Goal: Task Accomplishment & Management: Complete application form

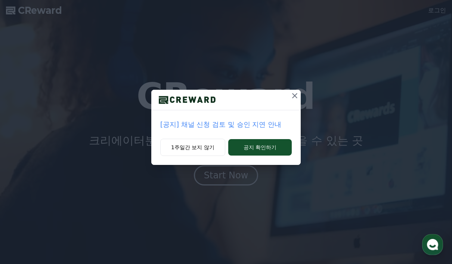
click at [278, 145] on button "공지 확인하기" at bounding box center [259, 147] width 63 height 16
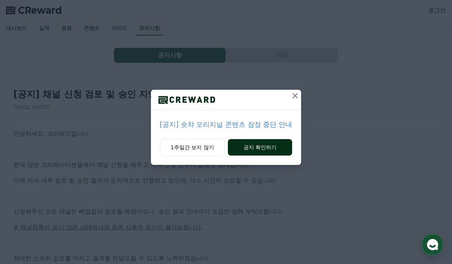
click at [276, 145] on button "공지 확인하기" at bounding box center [260, 147] width 65 height 16
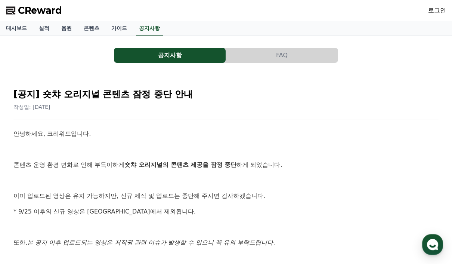
click at [53, 9] on span "CReward" at bounding box center [40, 10] width 44 height 12
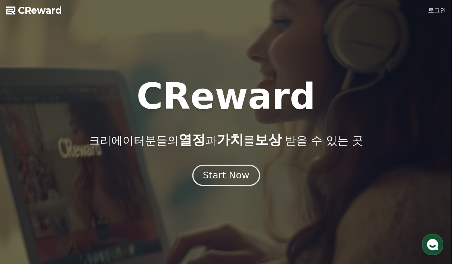
click at [230, 185] on button "Start Now" at bounding box center [226, 175] width 68 height 21
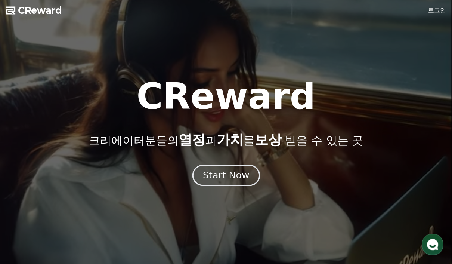
click at [231, 177] on div "Start Now" at bounding box center [226, 175] width 46 height 13
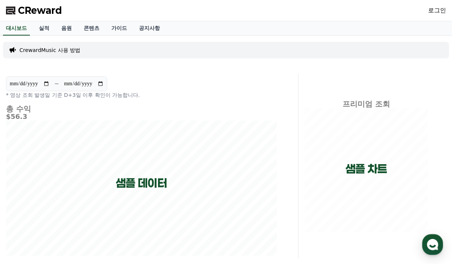
click at [444, 10] on link "로그인" at bounding box center [437, 10] width 18 height 9
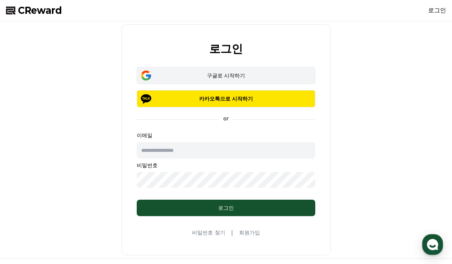
click at [238, 77] on div "구글로 시작하기" at bounding box center [225, 75] width 157 height 7
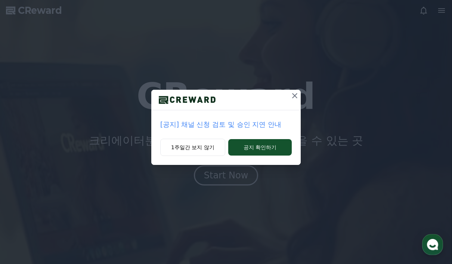
click at [202, 148] on button "1주일간 보지 않기" at bounding box center [192, 146] width 65 height 17
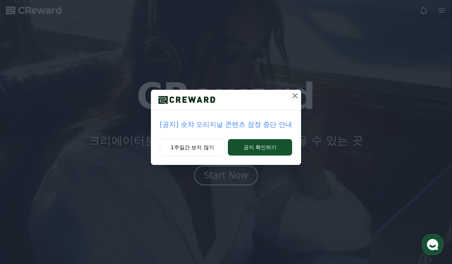
click at [296, 95] on icon at bounding box center [294, 95] width 9 height 9
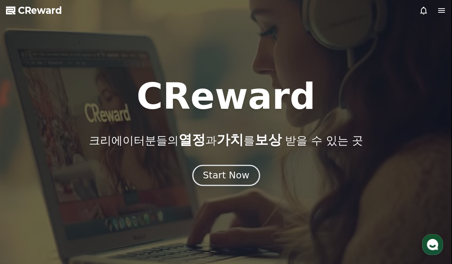
click at [235, 181] on div "Start Now" at bounding box center [226, 175] width 46 height 13
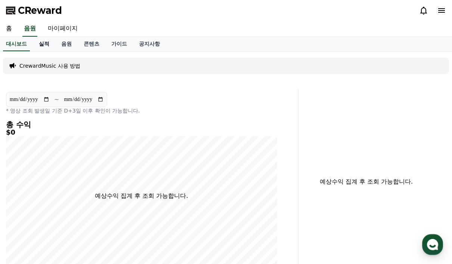
click at [42, 46] on link "실적" at bounding box center [44, 44] width 22 height 14
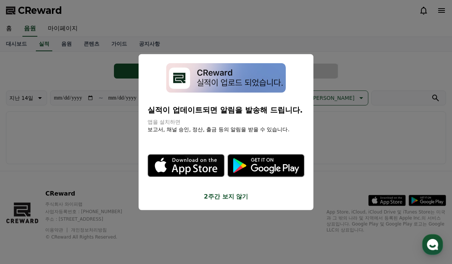
click at [202, 210] on button "close modal" at bounding box center [226, 132] width 452 height 264
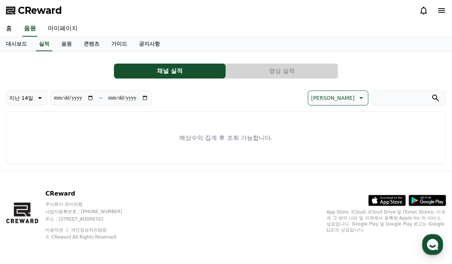
click at [63, 28] on link "마이페이지" at bounding box center [63, 29] width 42 height 16
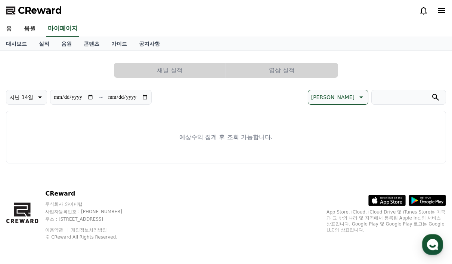
select select "**********"
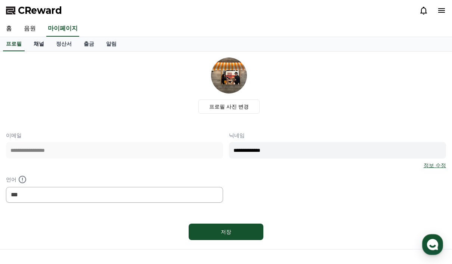
click at [38, 44] on link "채널" at bounding box center [39, 44] width 22 height 14
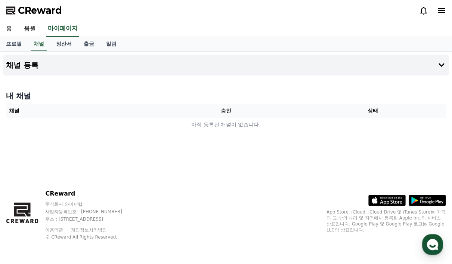
click at [239, 261] on div "CReward 주식회사 와이피랩 사업자등록번호 : 655-81-03655 주소 : 경기도 김포시 양촌읍 양곡로 495, 3층 305-비이16호…" at bounding box center [226, 217] width 452 height 93
click at [25, 64] on h4 "채널 등록" at bounding box center [22, 65] width 32 height 8
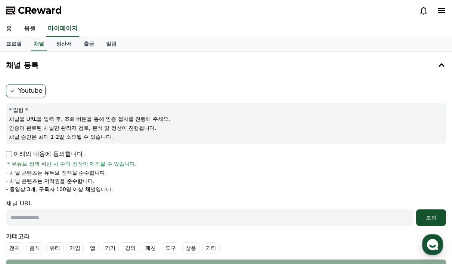
click at [7, 26] on link "홈" at bounding box center [9, 29] width 18 height 16
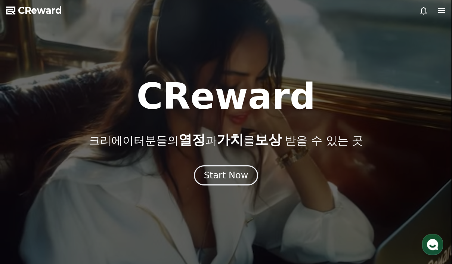
click at [235, 182] on button "Start Now" at bounding box center [226, 175] width 65 height 20
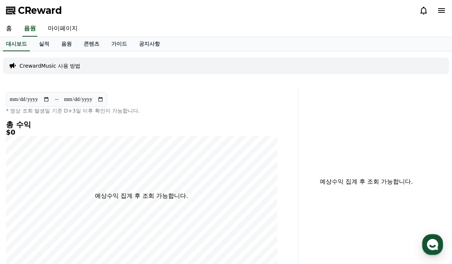
click at [137, 43] on link "공지사항" at bounding box center [149, 44] width 33 height 14
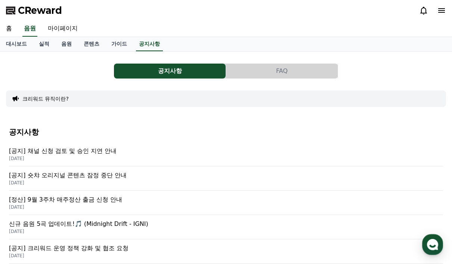
click at [100, 175] on p "[공지] 숏챠 오리지널 콘텐츠 잠정 중단 안내" at bounding box center [226, 175] width 434 height 9
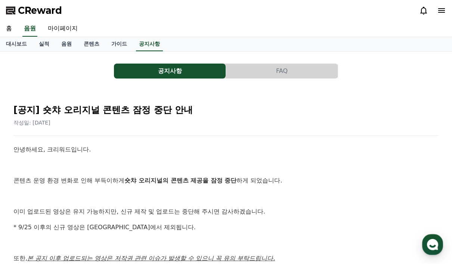
click at [65, 25] on link "마이페이지" at bounding box center [63, 29] width 42 height 16
select select "**********"
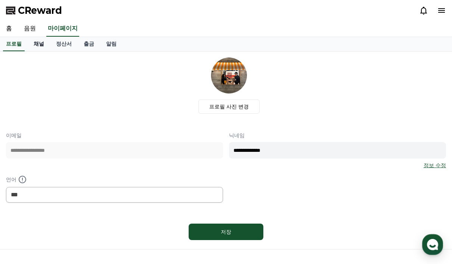
click at [34, 44] on link "채널" at bounding box center [39, 44] width 22 height 14
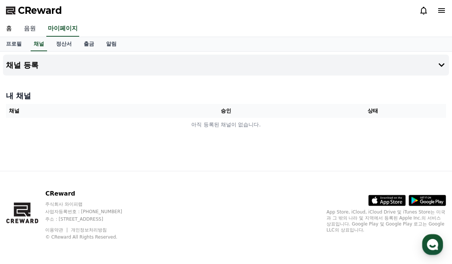
click at [33, 29] on link "음원" at bounding box center [30, 29] width 24 height 16
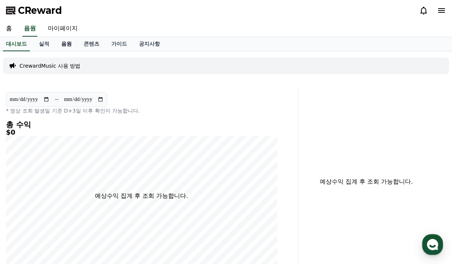
click at [64, 44] on link "음원" at bounding box center [66, 44] width 22 height 14
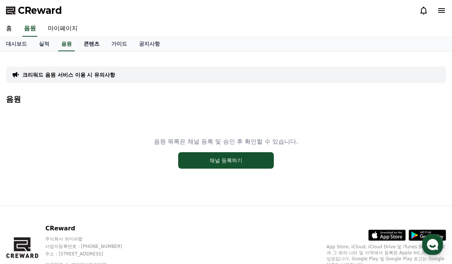
click at [81, 44] on link "콘텐츠" at bounding box center [92, 44] width 28 height 14
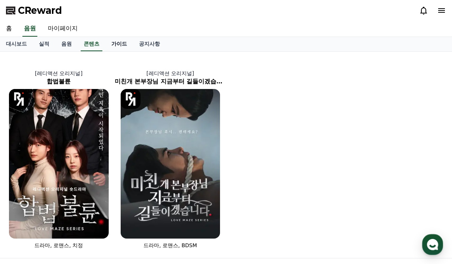
click at [109, 46] on link "가이드" at bounding box center [119, 44] width 28 height 14
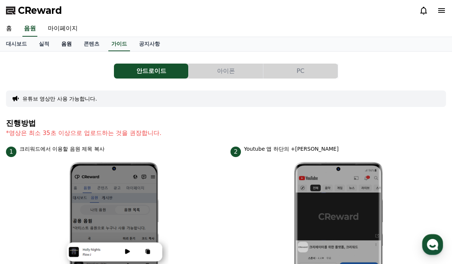
click at [62, 45] on link "음원" at bounding box center [66, 44] width 22 height 14
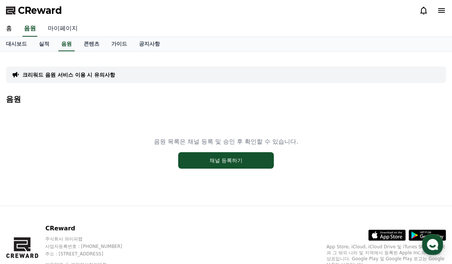
click at [59, 24] on link "마이페이지" at bounding box center [63, 29] width 42 height 16
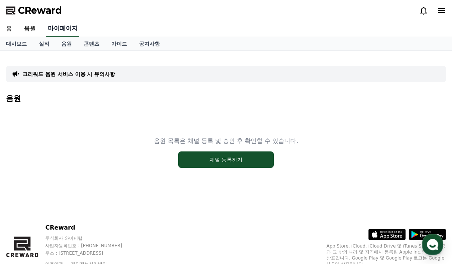
select select "**********"
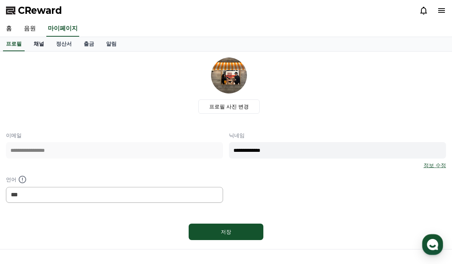
click at [38, 41] on link "채널" at bounding box center [39, 44] width 22 height 14
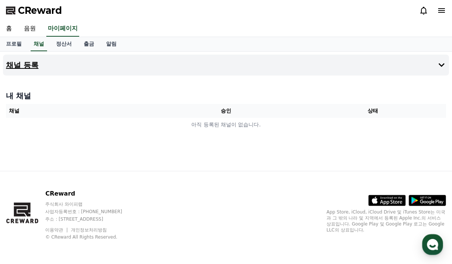
click at [24, 63] on h4 "채널 등록" at bounding box center [22, 65] width 32 height 8
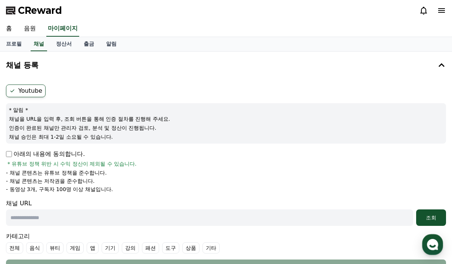
click at [30, 95] on label "Youtube" at bounding box center [26, 90] width 40 height 13
click at [24, 95] on label "Youtube" at bounding box center [26, 90] width 40 height 13
click at [26, 90] on label "Youtube" at bounding box center [26, 90] width 40 height 13
click at [30, 90] on label "Youtube" at bounding box center [26, 90] width 40 height 13
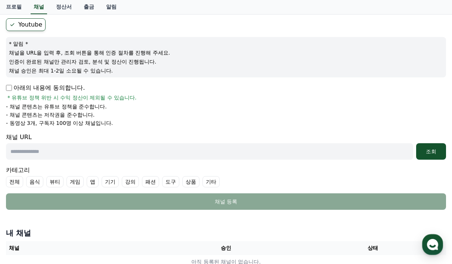
scroll to position [63, 0]
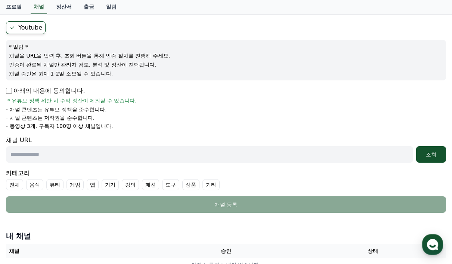
click at [13, 90] on p "아래의 내용에 동의합니다." at bounding box center [45, 90] width 79 height 9
click at [55, 154] on input "text" at bounding box center [209, 154] width 407 height 16
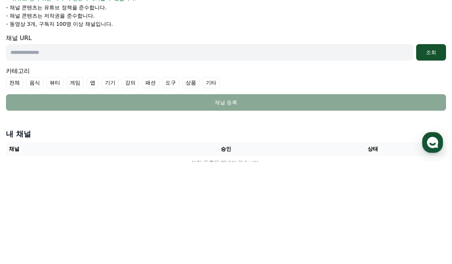
click at [36, 146] on input "text" at bounding box center [209, 154] width 407 height 16
paste input "**********"
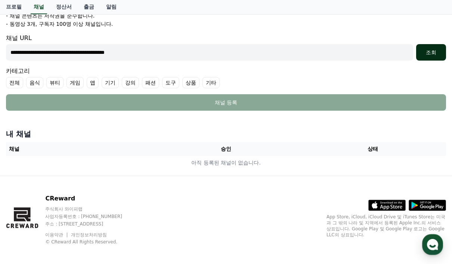
type input "**********"
click at [432, 51] on div "조회" at bounding box center [431, 52] width 24 height 7
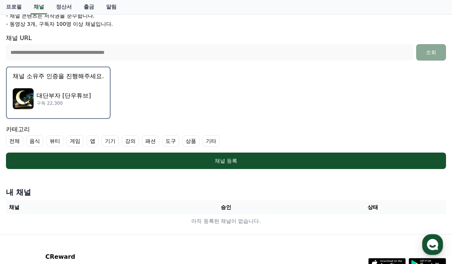
click at [62, 93] on p "대단부자 [단우튜브]" at bounding box center [64, 95] width 54 height 9
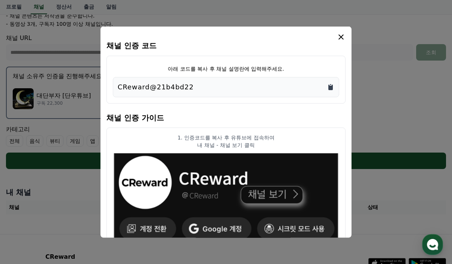
click at [330, 84] on icon "Copy to clipboard" at bounding box center [330, 87] width 4 height 6
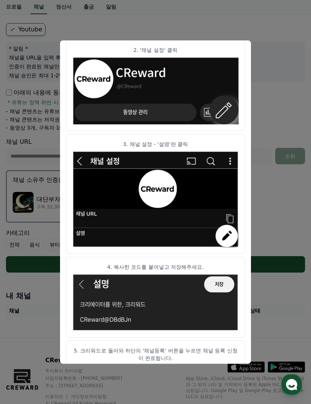
scroll to position [60, 0]
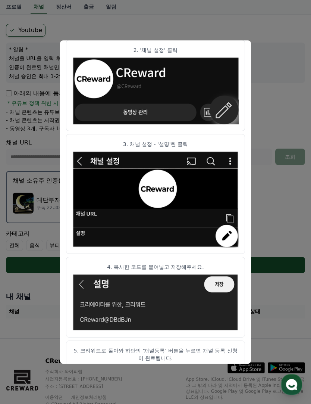
click at [177, 263] on button "close modal" at bounding box center [155, 202] width 311 height 404
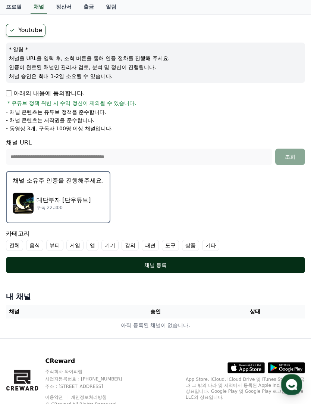
click at [163, 263] on div "채널 등록" at bounding box center [155, 264] width 269 height 7
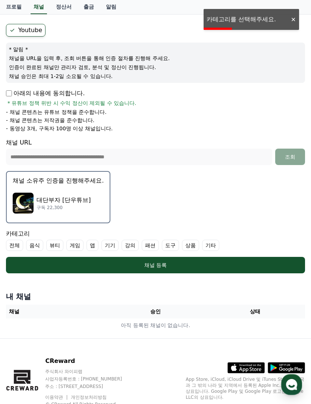
click at [70, 244] on label "게임" at bounding box center [74, 245] width 17 height 11
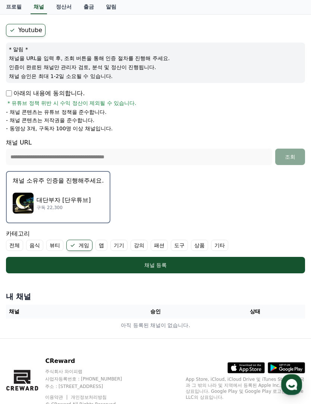
click at [211, 243] on label "기타" at bounding box center [219, 245] width 17 height 11
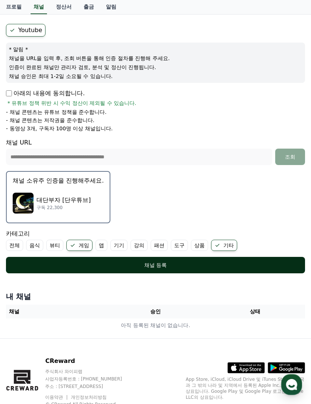
click at [155, 263] on div "채널 등록" at bounding box center [155, 264] width 269 height 7
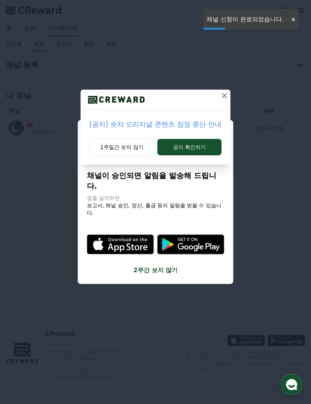
click at [225, 98] on icon at bounding box center [224, 95] width 9 height 9
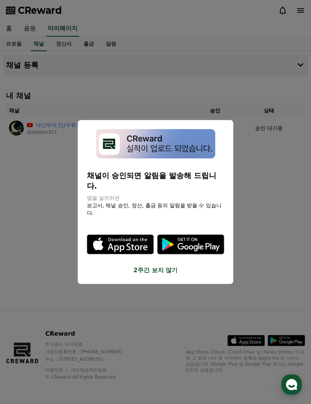
click at [140, 265] on button "close modal" at bounding box center [155, 202] width 311 height 404
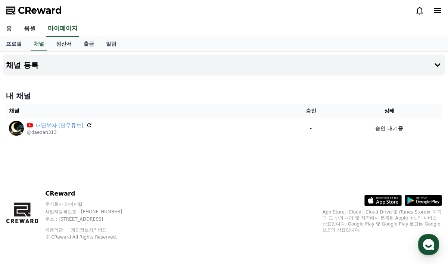
scroll to position [27, 0]
